Goal: Task Accomplishment & Management: Use online tool/utility

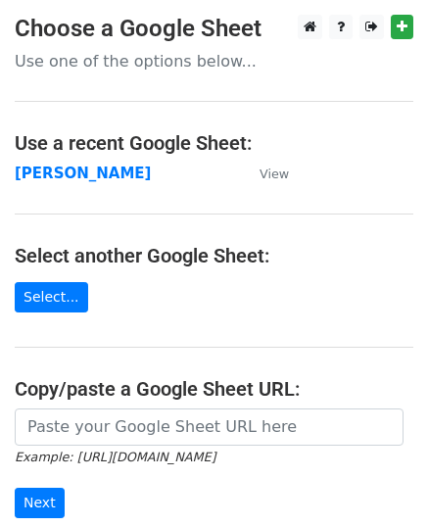
click at [53, 171] on strong "[PERSON_NAME]" at bounding box center [83, 174] width 136 height 18
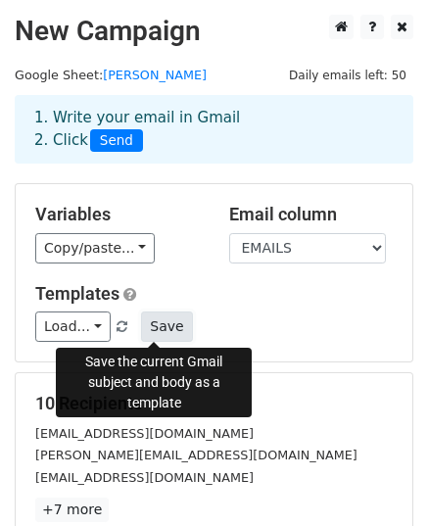
click at [154, 322] on button "Save" at bounding box center [166, 327] width 51 height 30
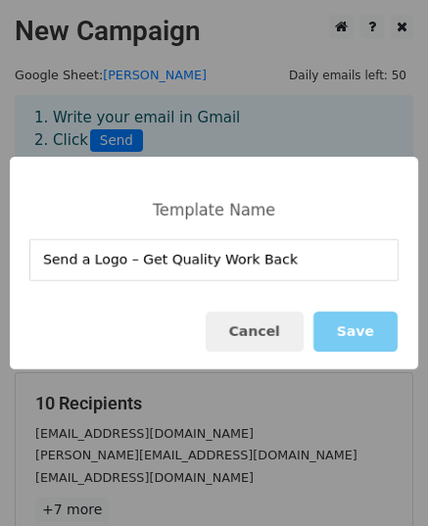
type input "Send a Logo – Get Quality Work Back"
click at [355, 320] on button "Save" at bounding box center [356, 332] width 84 height 40
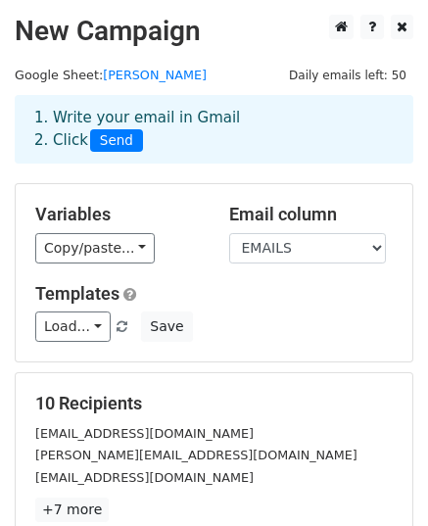
click at [164, 407] on h5 "10 Recipients" at bounding box center [214, 404] width 358 height 22
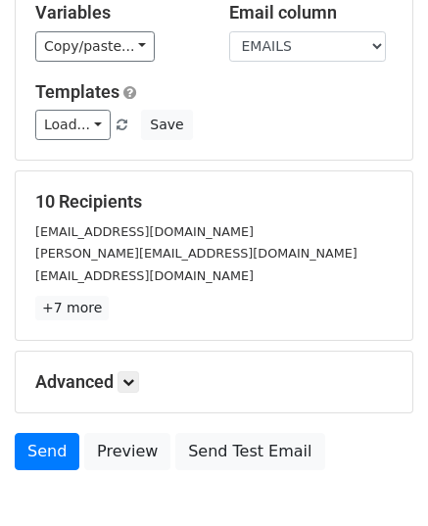
scroll to position [211, 0]
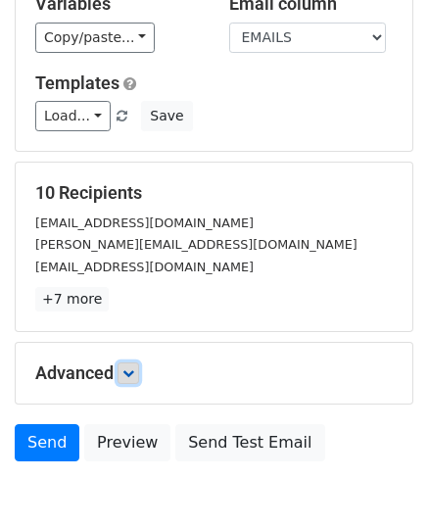
click at [123, 364] on link at bounding box center [129, 374] width 22 height 22
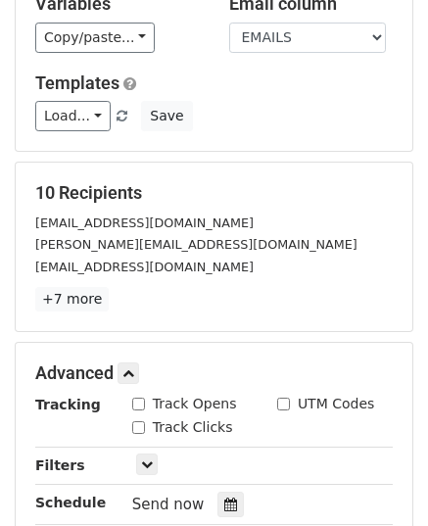
click at [149, 398] on div "Track Opens" at bounding box center [184, 404] width 105 height 21
click at [139, 421] on input "Track Clicks" at bounding box center [138, 427] width 13 height 13
checkbox input "true"
click at [137, 389] on div "Advanced Tracking Track Opens UTM Codes Track Clicks Filters Only include sprea…" at bounding box center [214, 470] width 397 height 254
click at [141, 398] on input "Track Opens" at bounding box center [138, 404] width 13 height 13
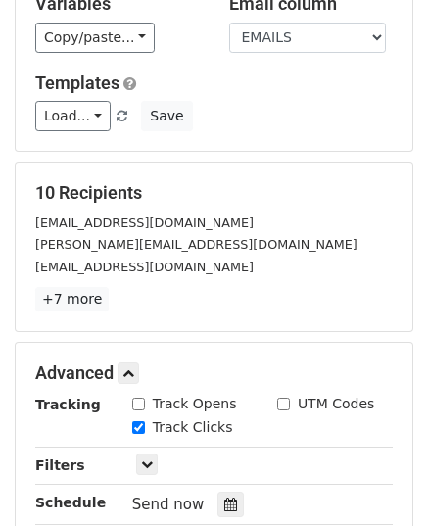
checkbox input "true"
click at [280, 398] on input "UTM Codes" at bounding box center [283, 404] width 13 height 13
checkbox input "true"
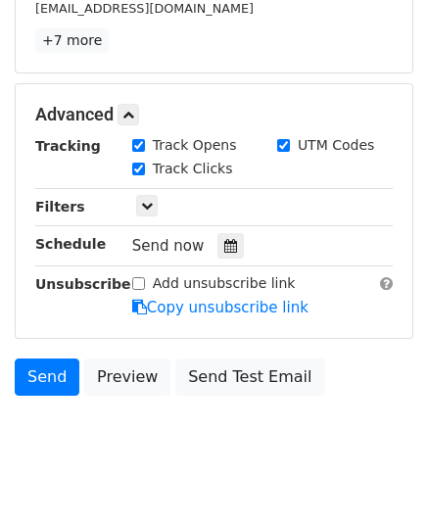
scroll to position [500, 0]
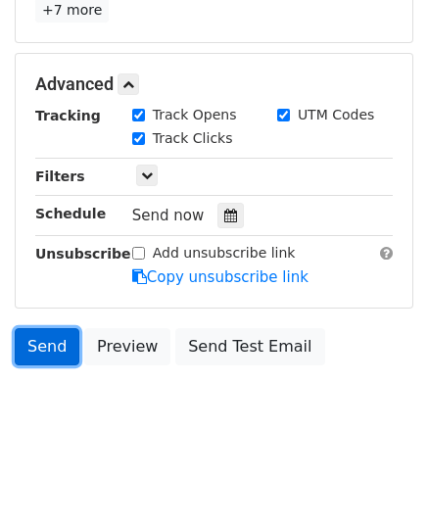
click at [64, 346] on link "Send" at bounding box center [47, 346] width 65 height 37
